Goal: Contribute content: Contribute content

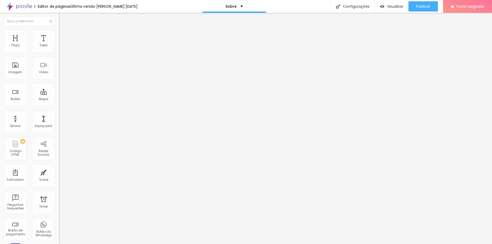
click at [59, 44] on span "Trocar imagem" at bounding box center [73, 42] width 28 height 4
click at [424, 8] on span "Publicar" at bounding box center [423, 6] width 14 height 4
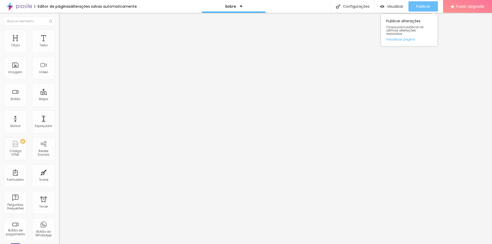
click at [428, 8] on span "Publicar" at bounding box center [423, 6] width 14 height 4
click at [422, 8] on span "Publicar" at bounding box center [423, 6] width 14 height 4
click at [387, 5] on div "Visualizar" at bounding box center [391, 6] width 23 height 4
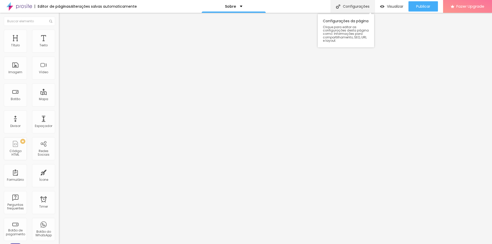
click at [357, 3] on div "Configurações" at bounding box center [353, 6] width 44 height 13
click at [359, 4] on div "Configurações" at bounding box center [353, 6] width 44 height 13
click at [59, 34] on li "Avançado" at bounding box center [88, 32] width 59 height 5
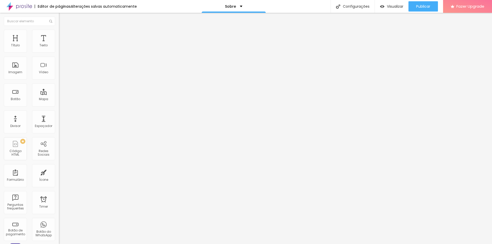
click at [63, 17] on img "button" at bounding box center [65, 19] width 4 height 4
type input "15"
type input "16"
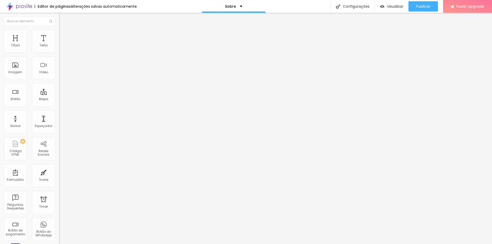
click at [59, 94] on input "range" at bounding box center [75, 96] width 33 height 4
click at [64, 35] on span "Avançado" at bounding box center [72, 33] width 17 height 4
click at [59, 29] on img at bounding box center [61, 27] width 5 height 5
click at [63, 19] on img "button" at bounding box center [65, 19] width 4 height 4
click at [37, 50] on div "Texto" at bounding box center [43, 41] width 23 height 23
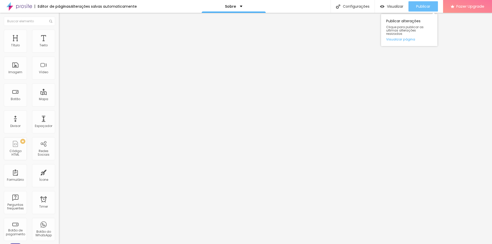
click at [429, 5] on span "Publicar" at bounding box center [423, 6] width 14 height 4
